Goal: Navigation & Orientation: Understand site structure

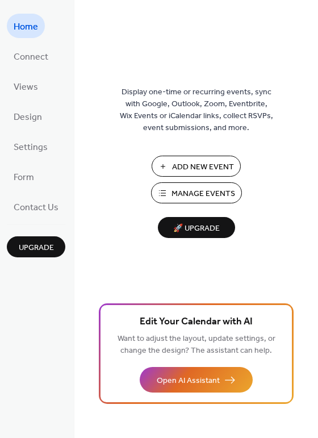
click at [213, 188] on span "Manage Events" at bounding box center [203, 194] width 64 height 12
click at [31, 88] on span "Views" at bounding box center [26, 87] width 24 height 18
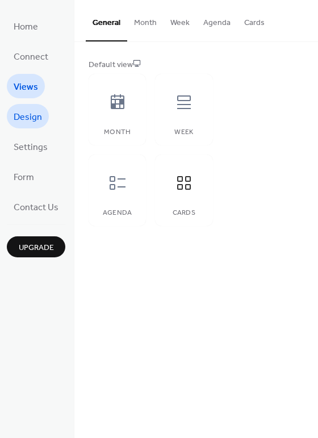
click at [38, 117] on span "Design" at bounding box center [28, 117] width 28 height 18
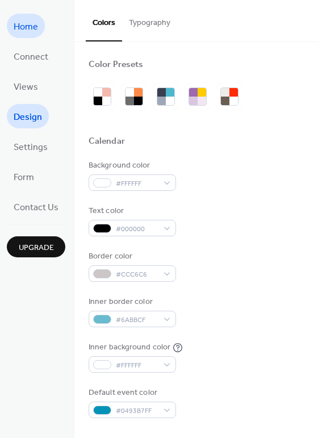
click at [29, 30] on span "Home" at bounding box center [26, 27] width 24 height 18
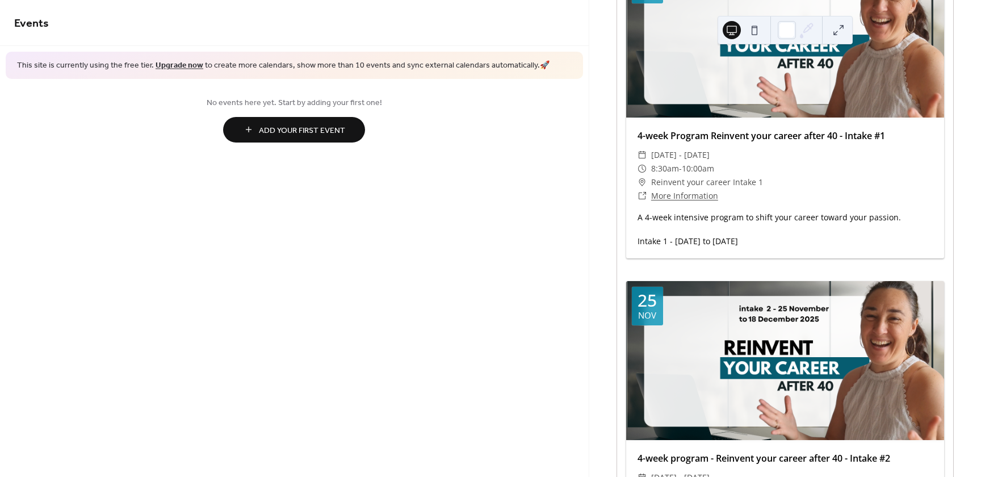
scroll to position [389, 0]
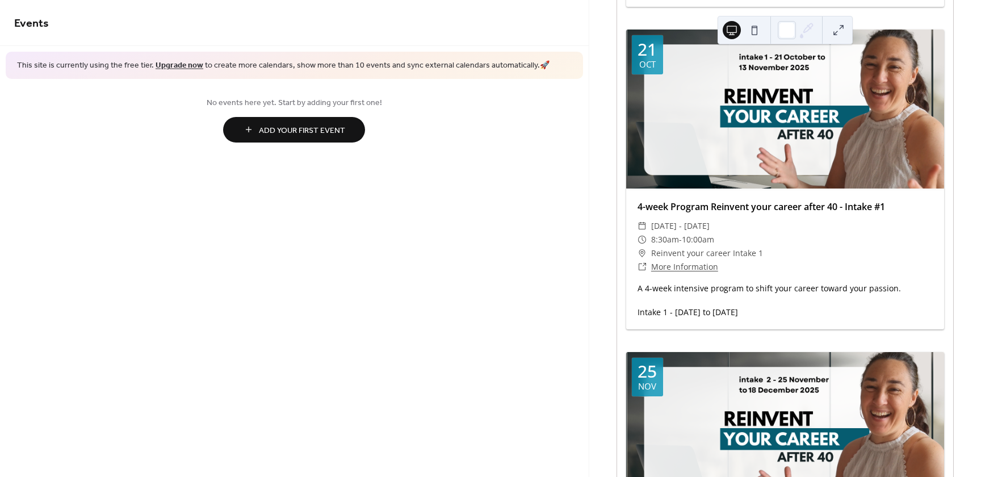
click at [853, 301] on div "A 4-week intensive program to shift your career toward your passion. Intake 1 -…" at bounding box center [785, 300] width 318 height 36
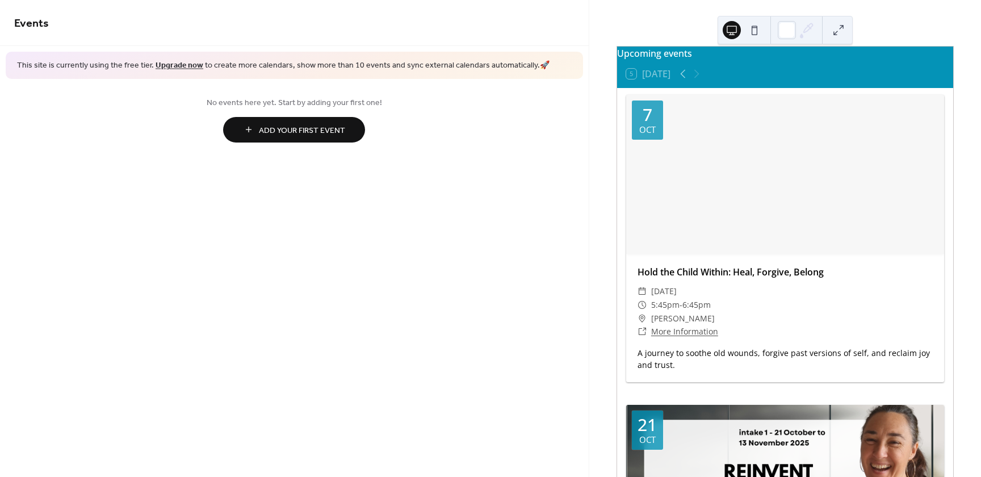
scroll to position [0, 0]
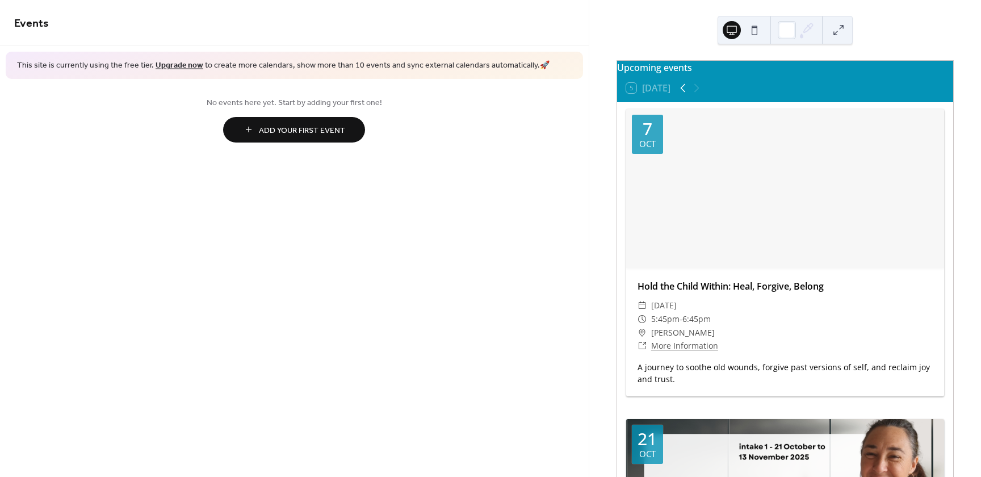
click at [682, 93] on icon at bounding box center [682, 88] width 5 height 9
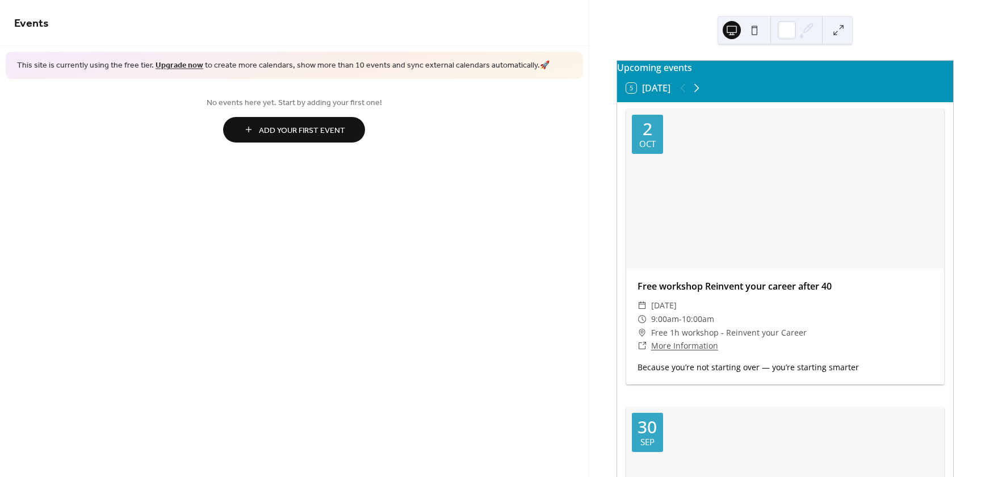
click at [698, 93] on icon at bounding box center [696, 88] width 5 height 9
